Goal: Information Seeking & Learning: Learn about a topic

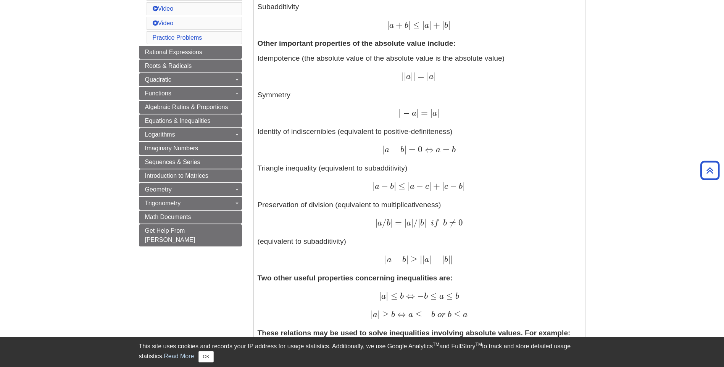
scroll to position [267, 0]
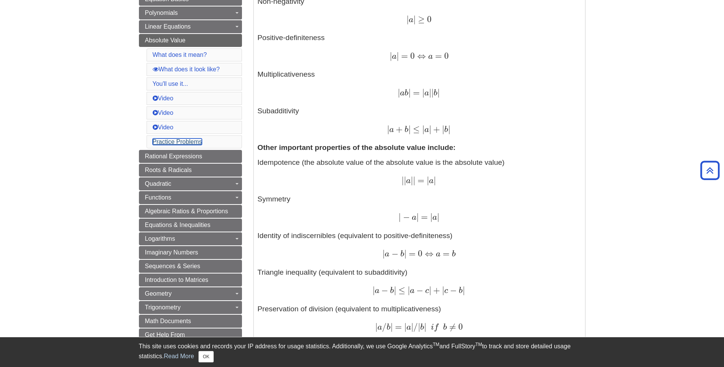
click at [184, 142] on link "Practice Problems" at bounding box center [178, 142] width 50 height 6
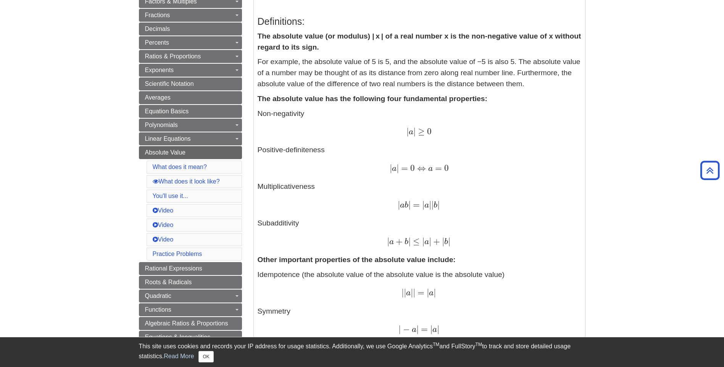
scroll to position [10, 0]
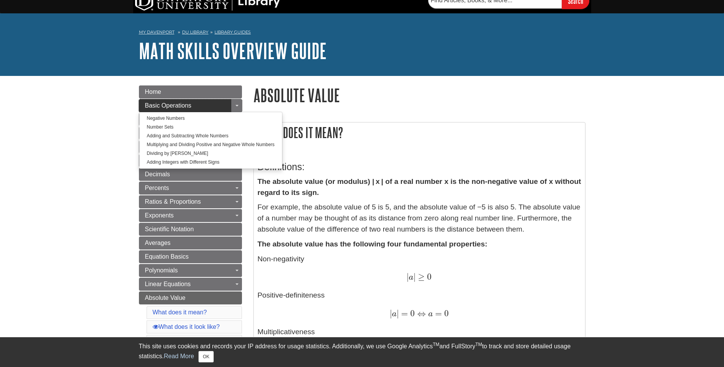
click at [191, 108] on span "Basic Operations" at bounding box center [168, 105] width 47 height 6
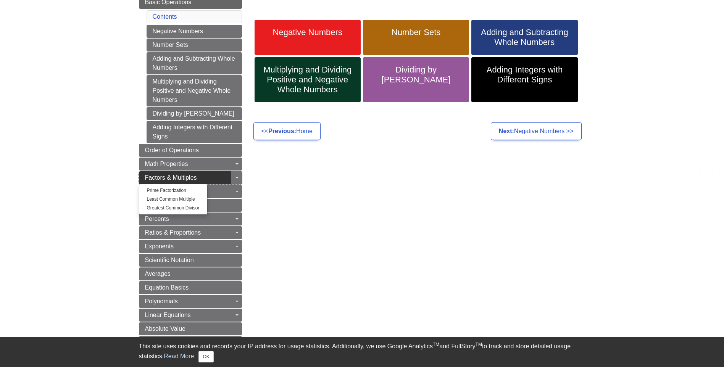
scroll to position [115, 0]
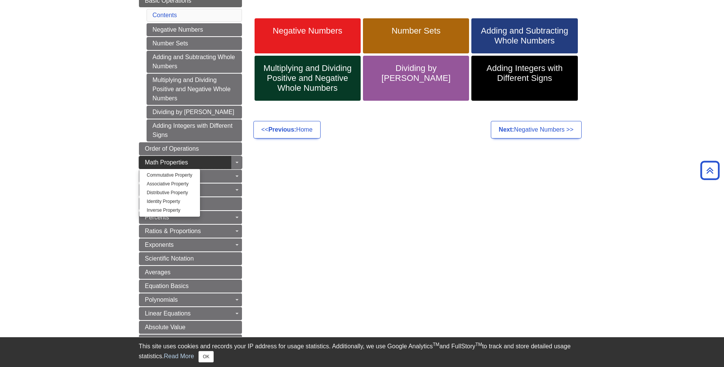
click at [212, 158] on link "Math Properties" at bounding box center [190, 162] width 103 height 13
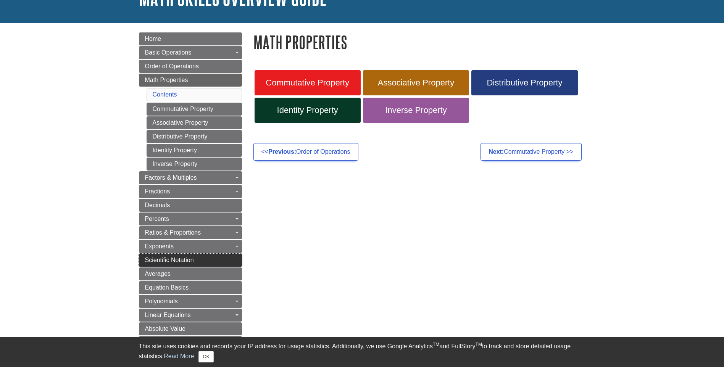
scroll to position [76, 0]
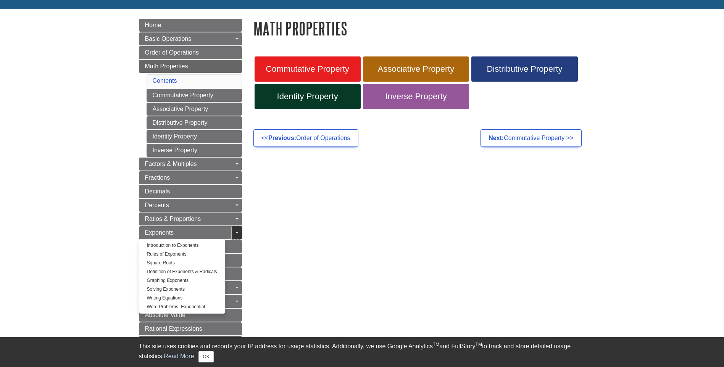
click at [236, 228] on link "Toggle Dropdown" at bounding box center [236, 232] width 11 height 13
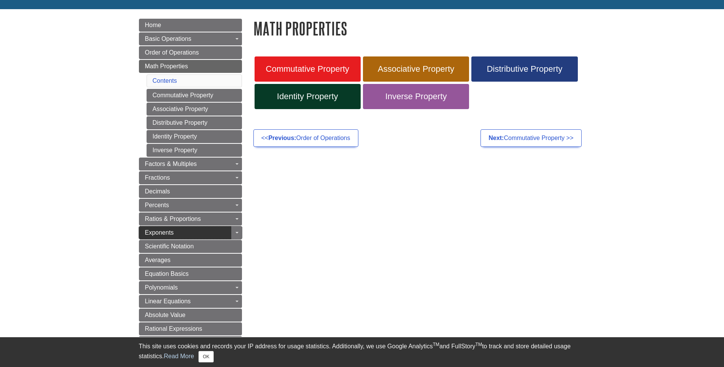
click at [162, 231] on span "Exponents" at bounding box center [159, 233] width 29 height 6
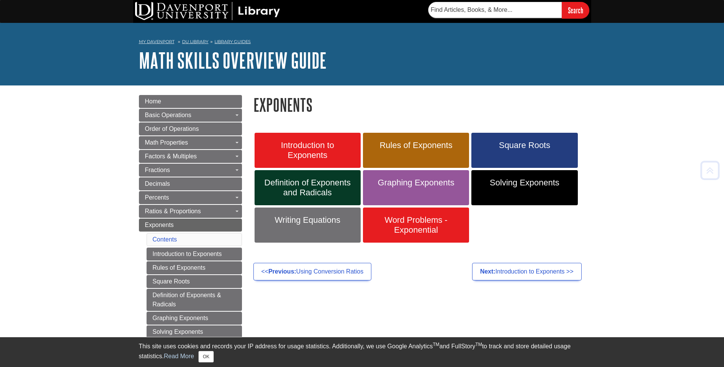
scroll to position [38, 0]
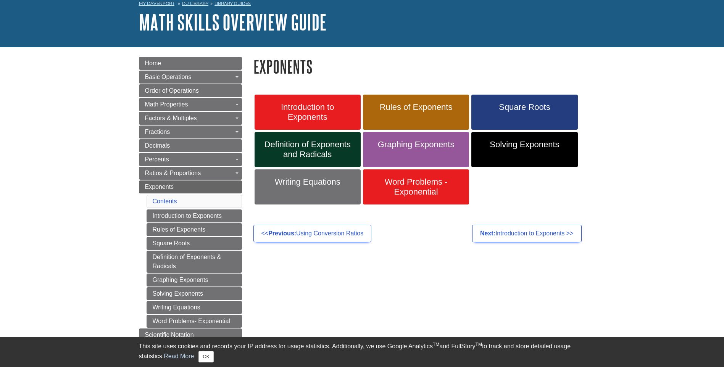
click at [180, 202] on li "Contents" at bounding box center [194, 201] width 95 height 13
click at [193, 197] on li "Contents" at bounding box center [194, 201] width 95 height 13
click at [170, 201] on link "Contents" at bounding box center [165, 201] width 24 height 6
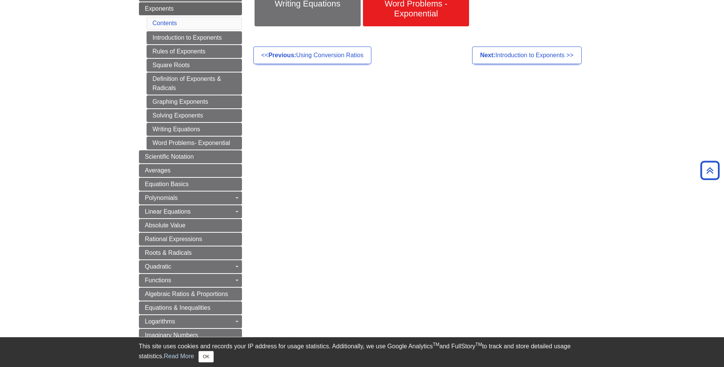
scroll to position [208, 0]
